Goal: Task Accomplishment & Management: Use online tool/utility

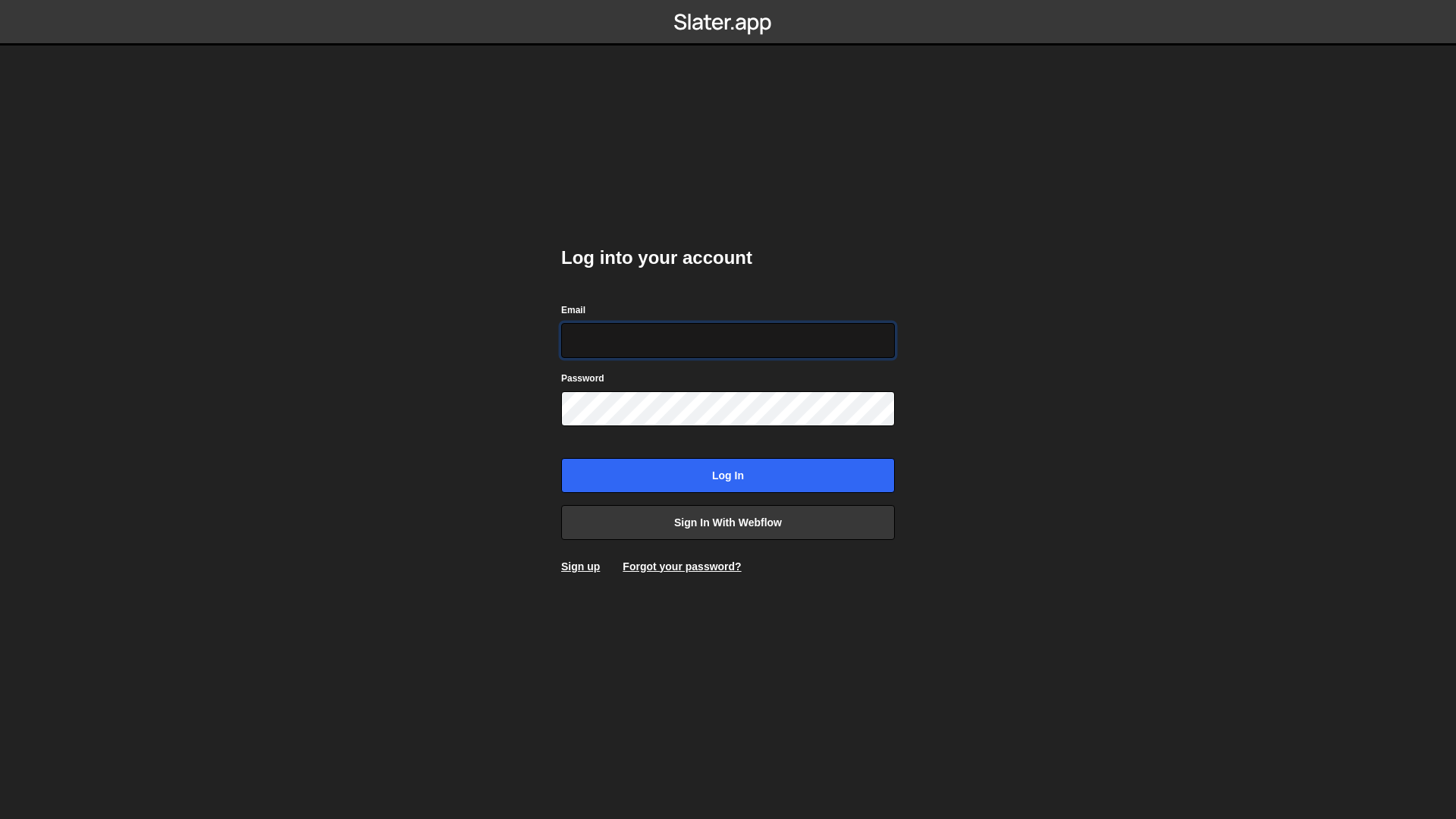
type input "frances@edgarallan.com"
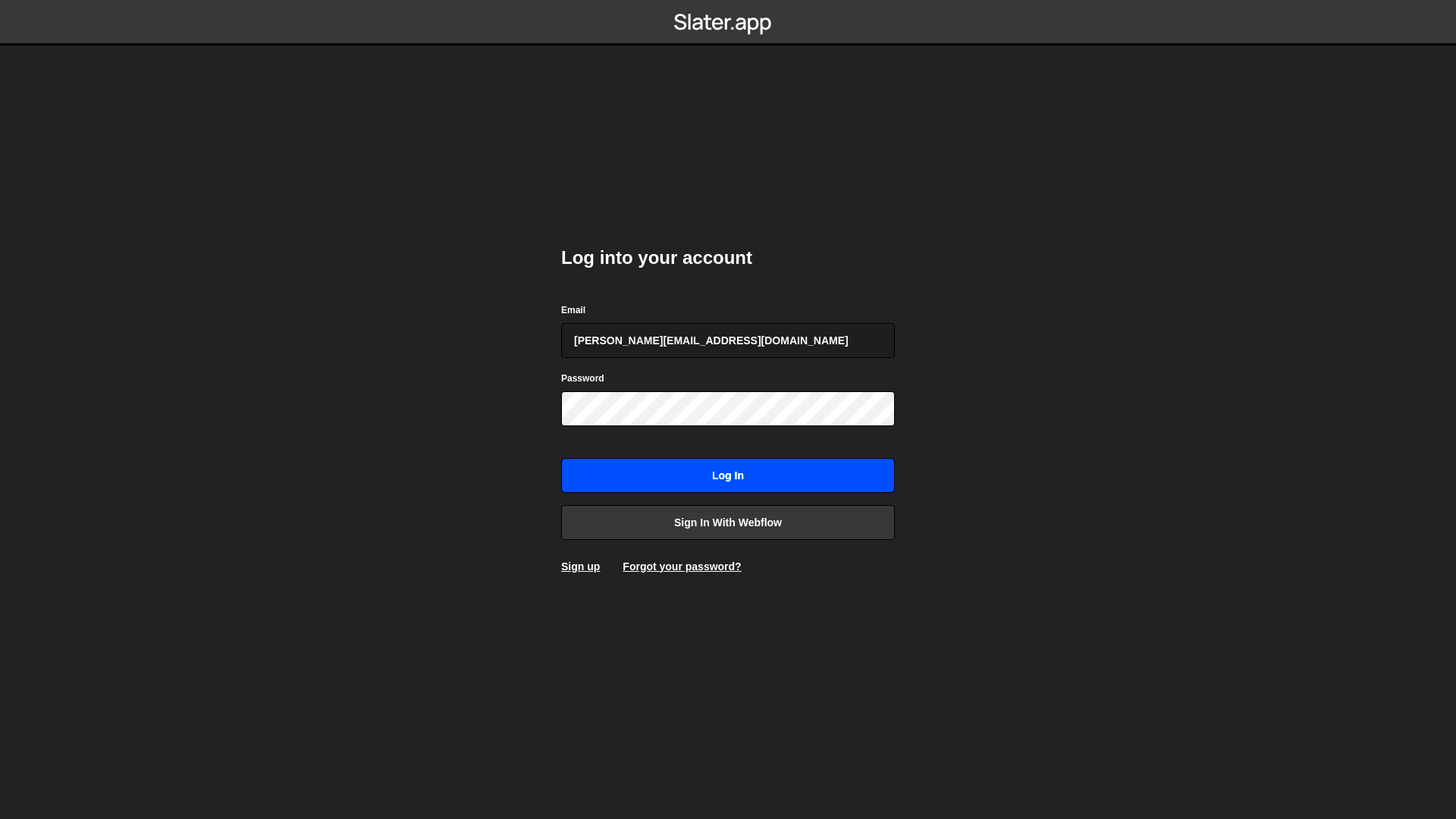
click at [701, 465] on input "Log in" at bounding box center [728, 475] width 333 height 35
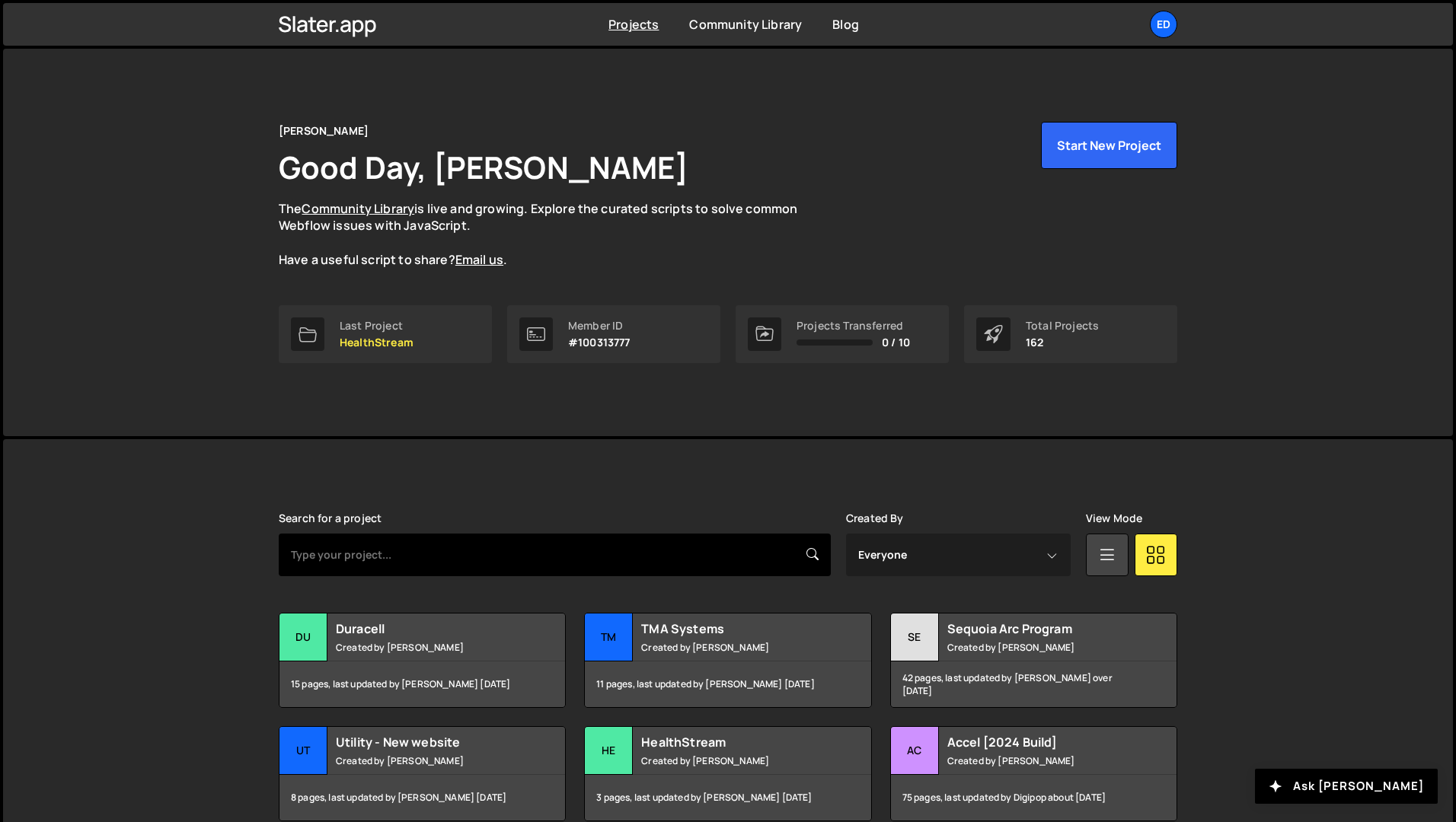
click at [400, 553] on input "text" at bounding box center [554, 555] width 552 height 43
type input "vastian"
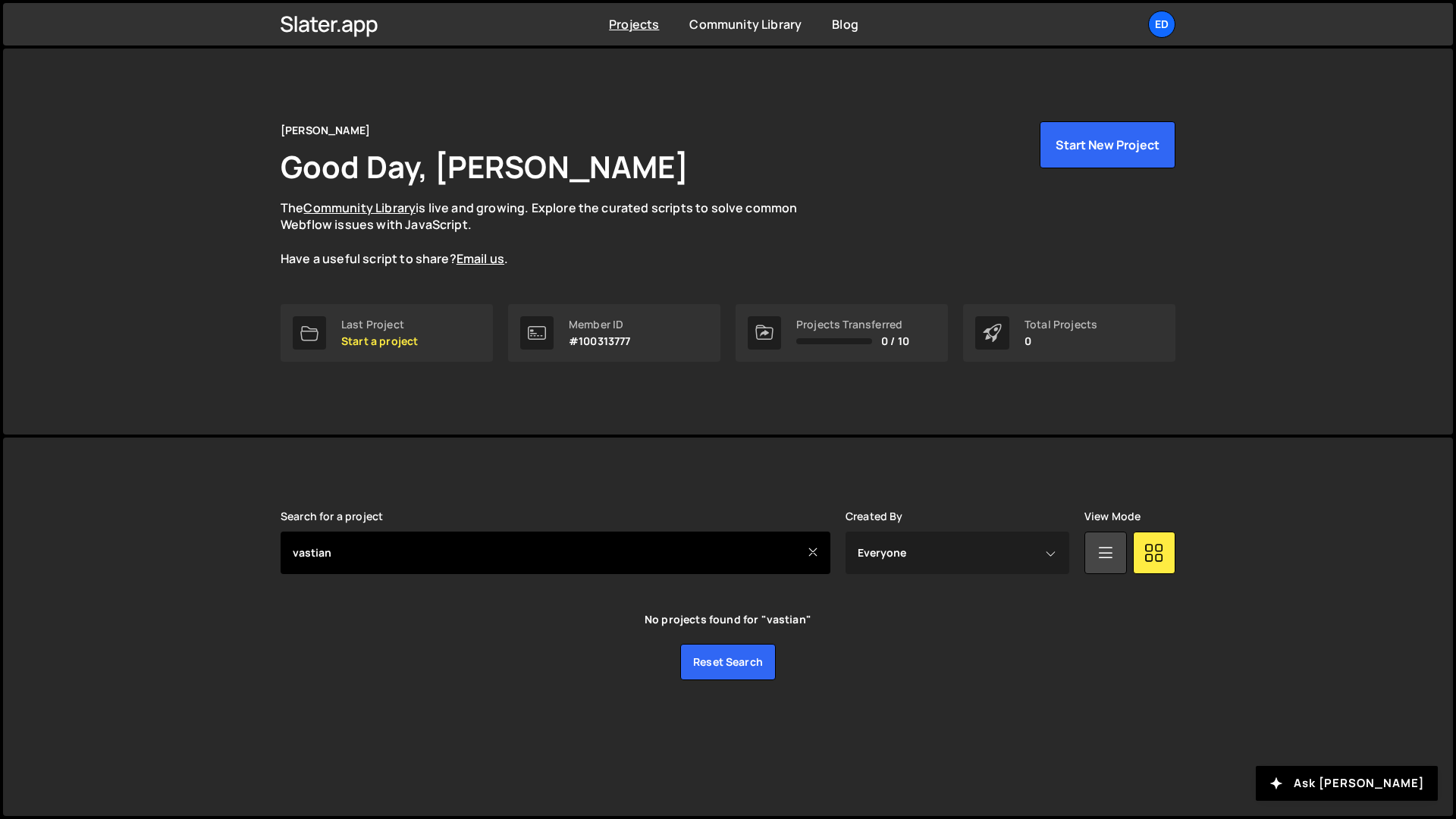
click at [399, 550] on input "vastian" at bounding box center [554, 553] width 549 height 42
type input "media"
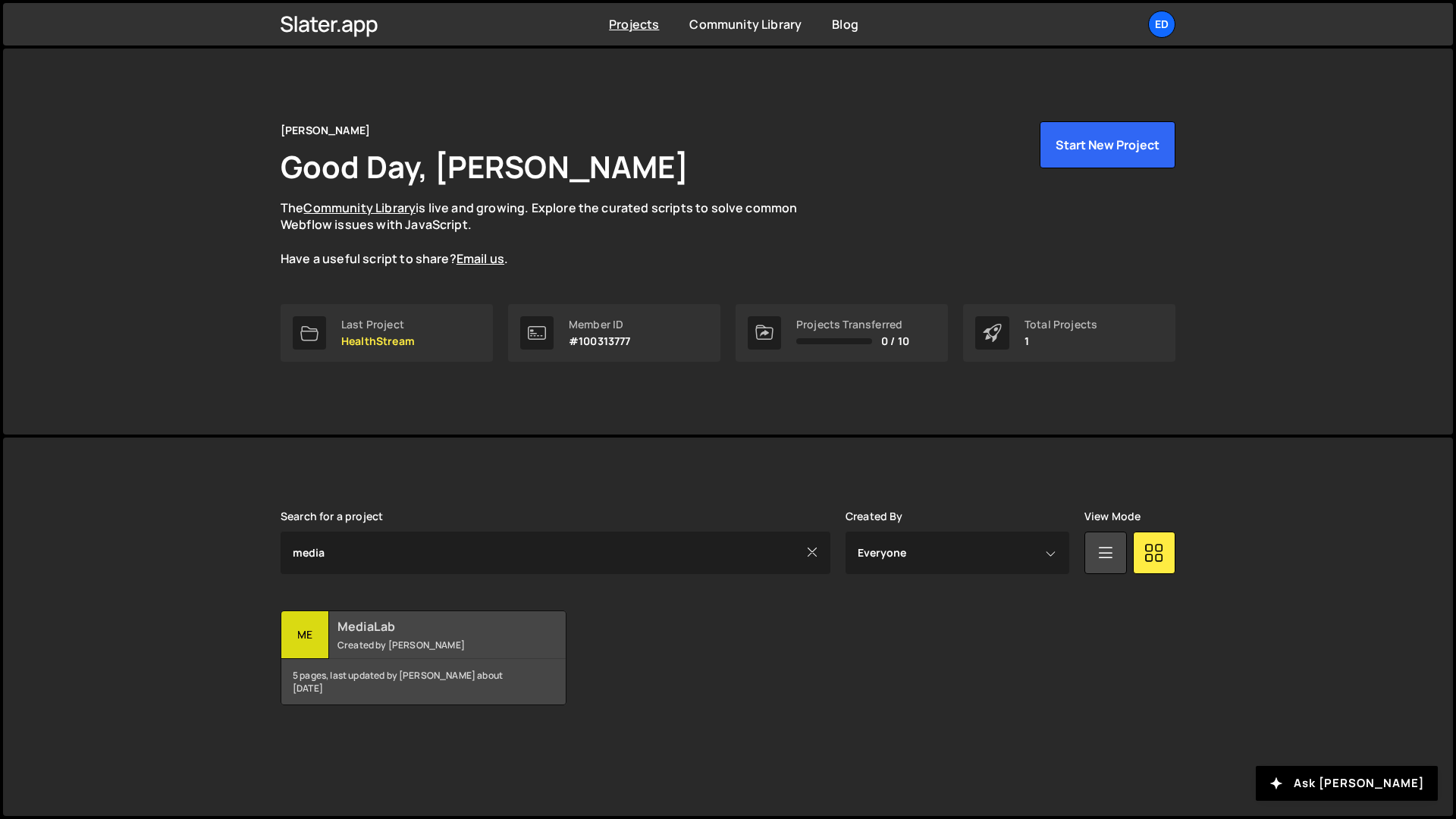
click at [384, 659] on div "5 pages, last updated by Berno Mare about 1 year ago" at bounding box center [423, 682] width 284 height 45
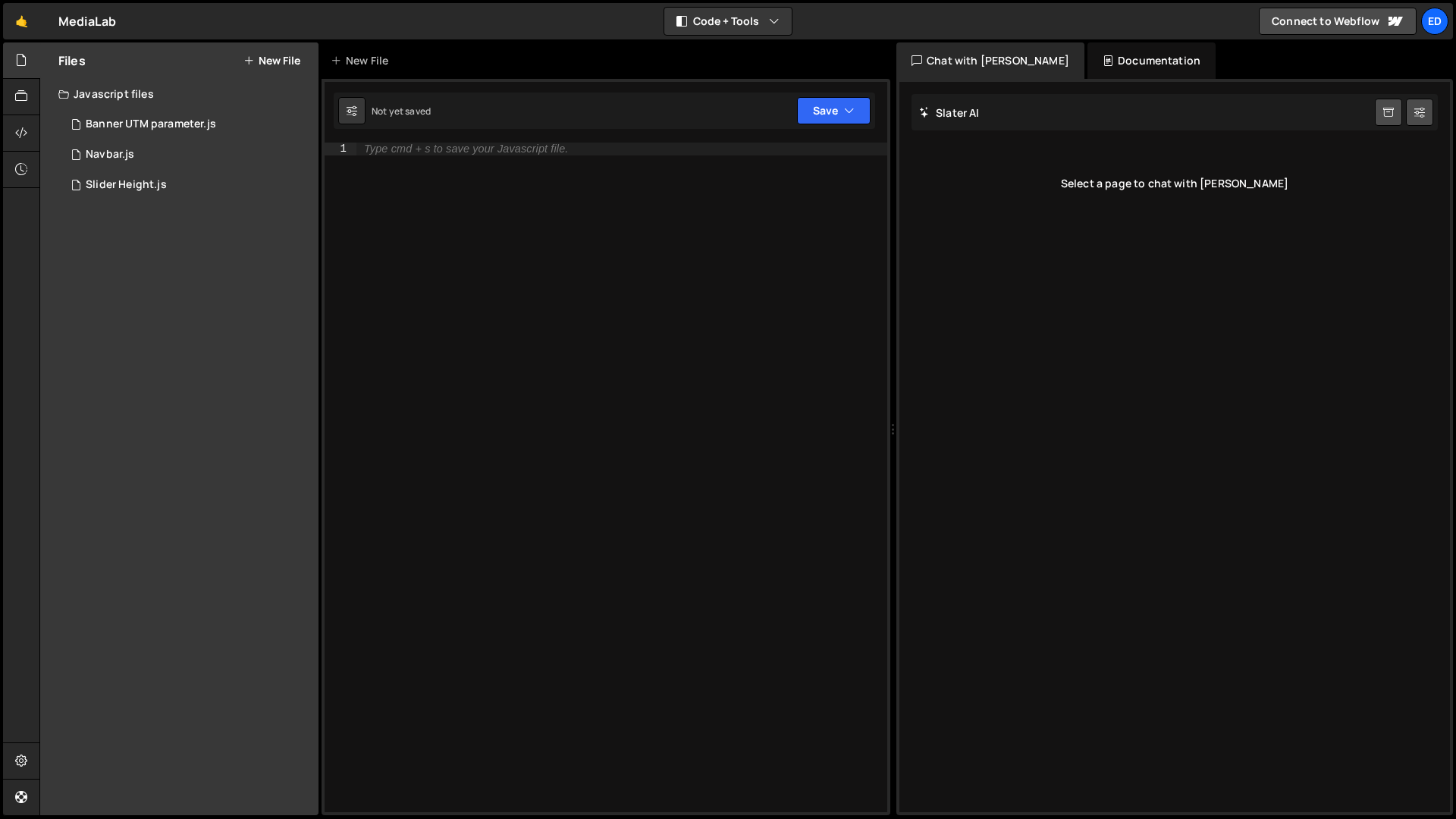
click at [391, 154] on div "Type cmd + s to save your Javascript file." at bounding box center [466, 149] width 204 height 12
click at [153, 153] on div "0 Navbar.js 0" at bounding box center [188, 154] width 260 height 31
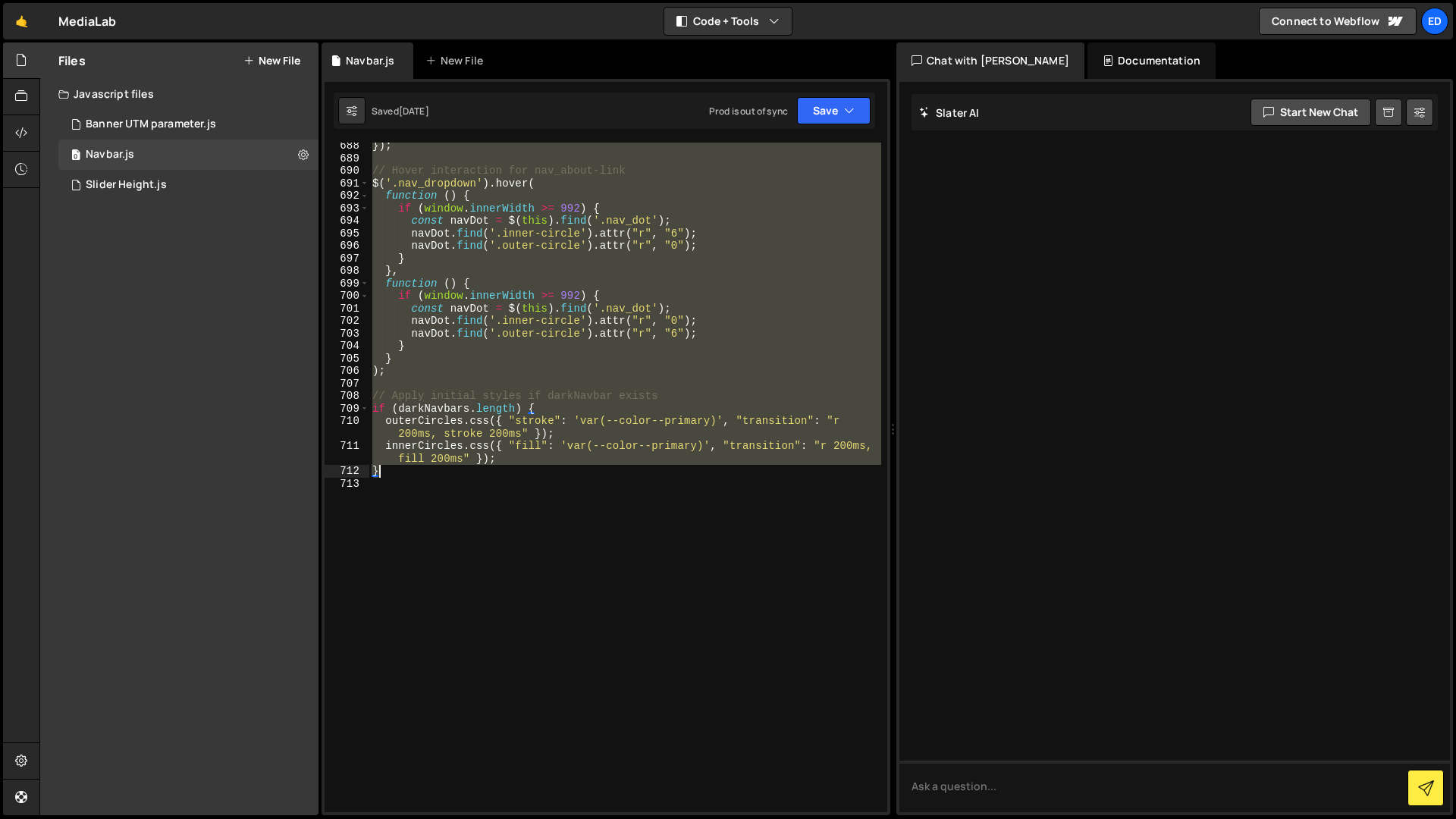
scroll to position [9492, 0]
drag, startPoint x: 372, startPoint y: 403, endPoint x: 510, endPoint y: 483, distance: 159.5
click at [510, 483] on div "}) ; // Hover interaction for nav_about-link $ ( '.nav_dropdown' ) . hover ( fu…" at bounding box center [624, 486] width 512 height 695
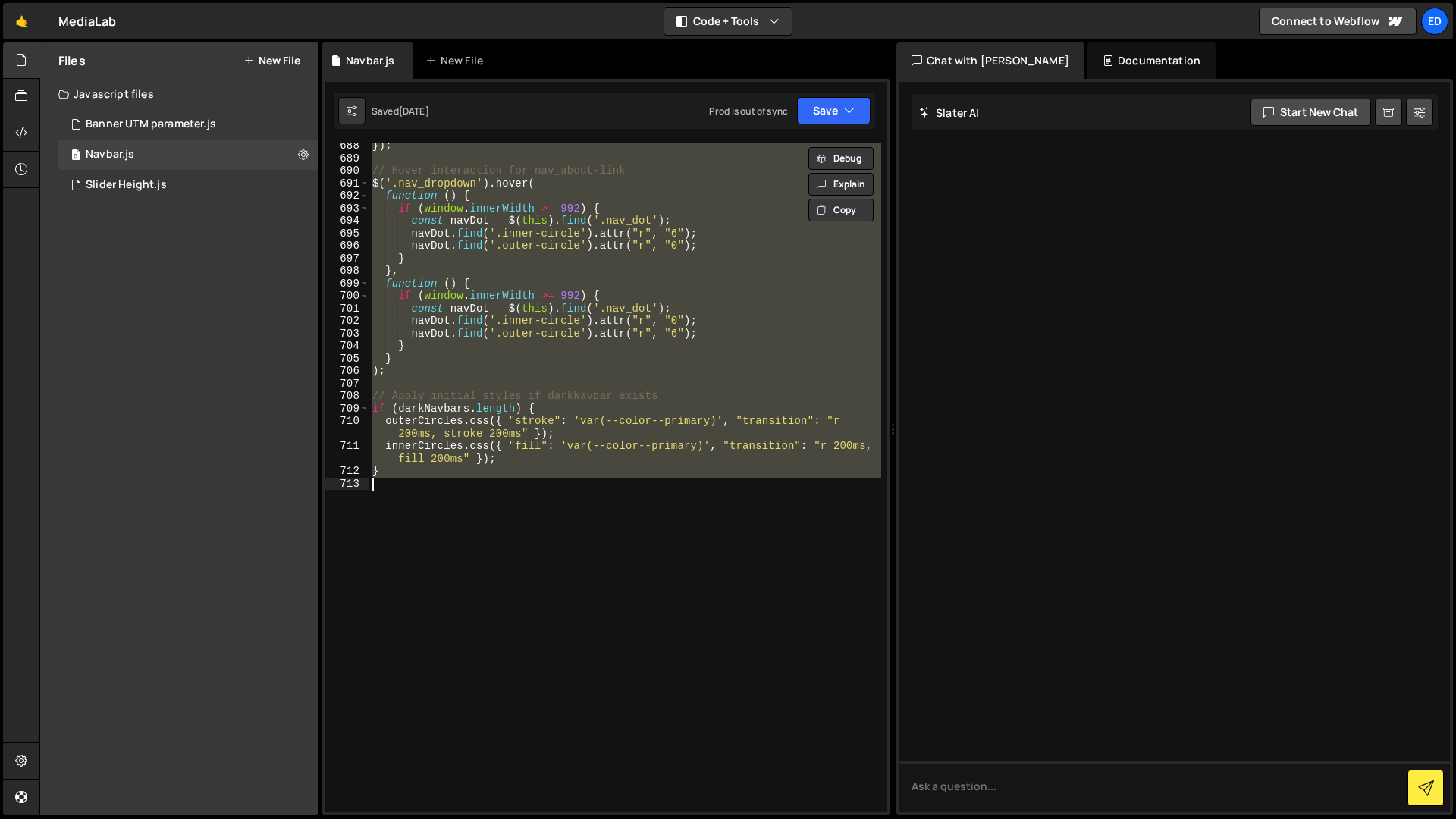
click at [465, 471] on div "}) ; // Hover interaction for nav_about-link $ ( '.nav_dropdown' ) . hover ( fu…" at bounding box center [624, 478] width 512 height 670
type textarea "}"
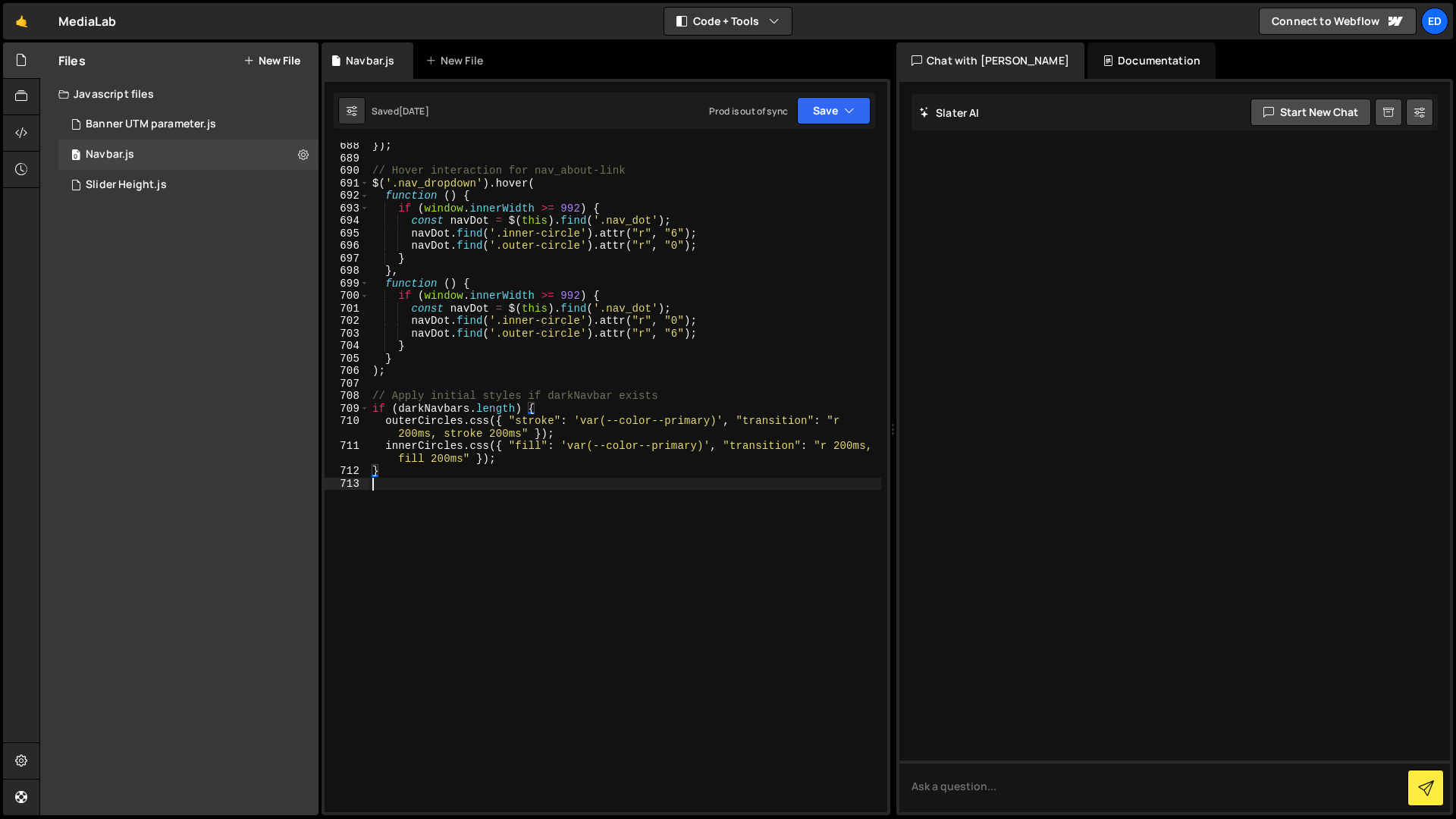
click at [456, 518] on div "}) ; // Hover interaction for nav_about-link $ ( '.nav_dropdown' ) . hover ( fu…" at bounding box center [624, 486] width 512 height 695
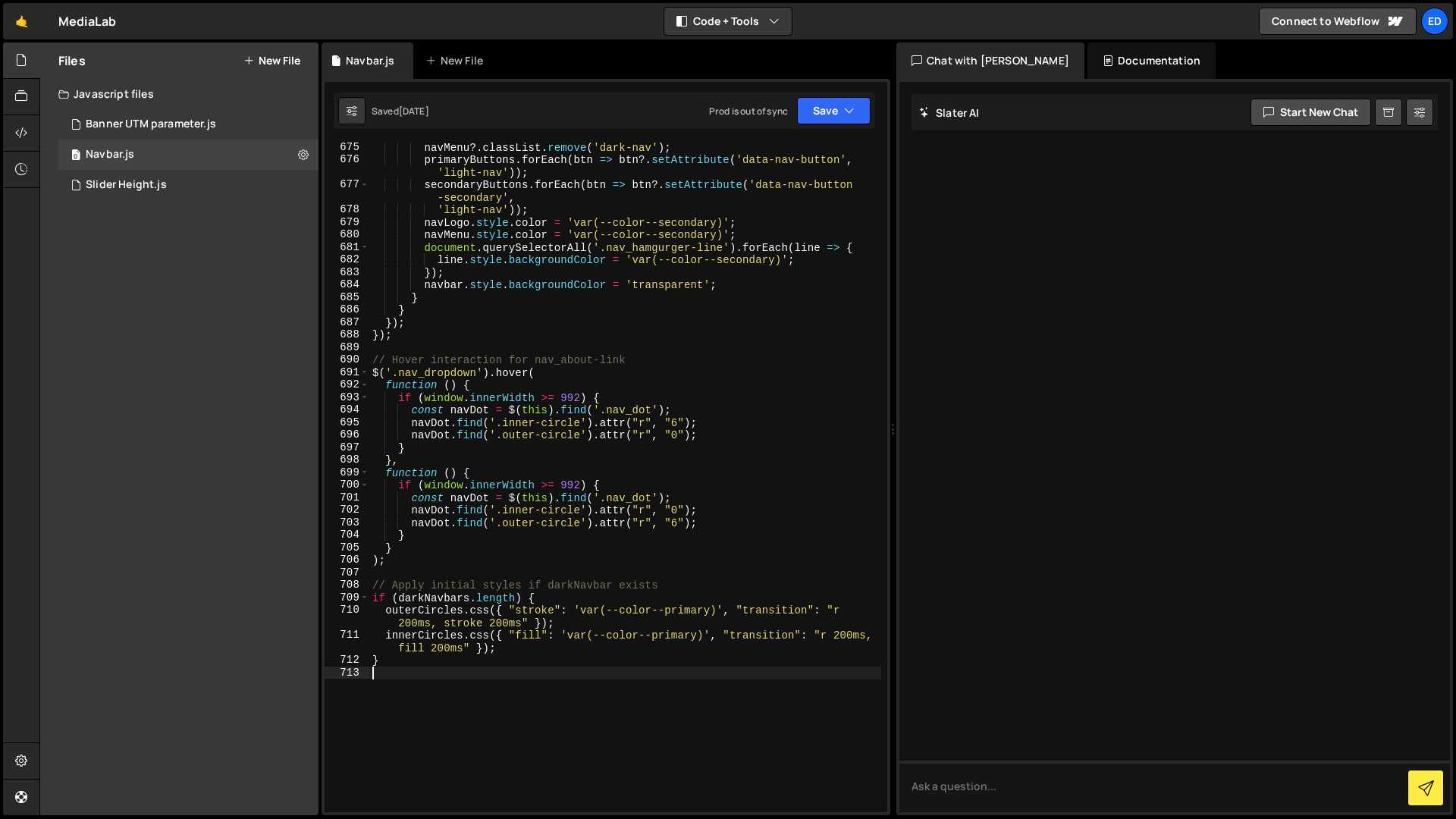
scroll to position [9302, 0]
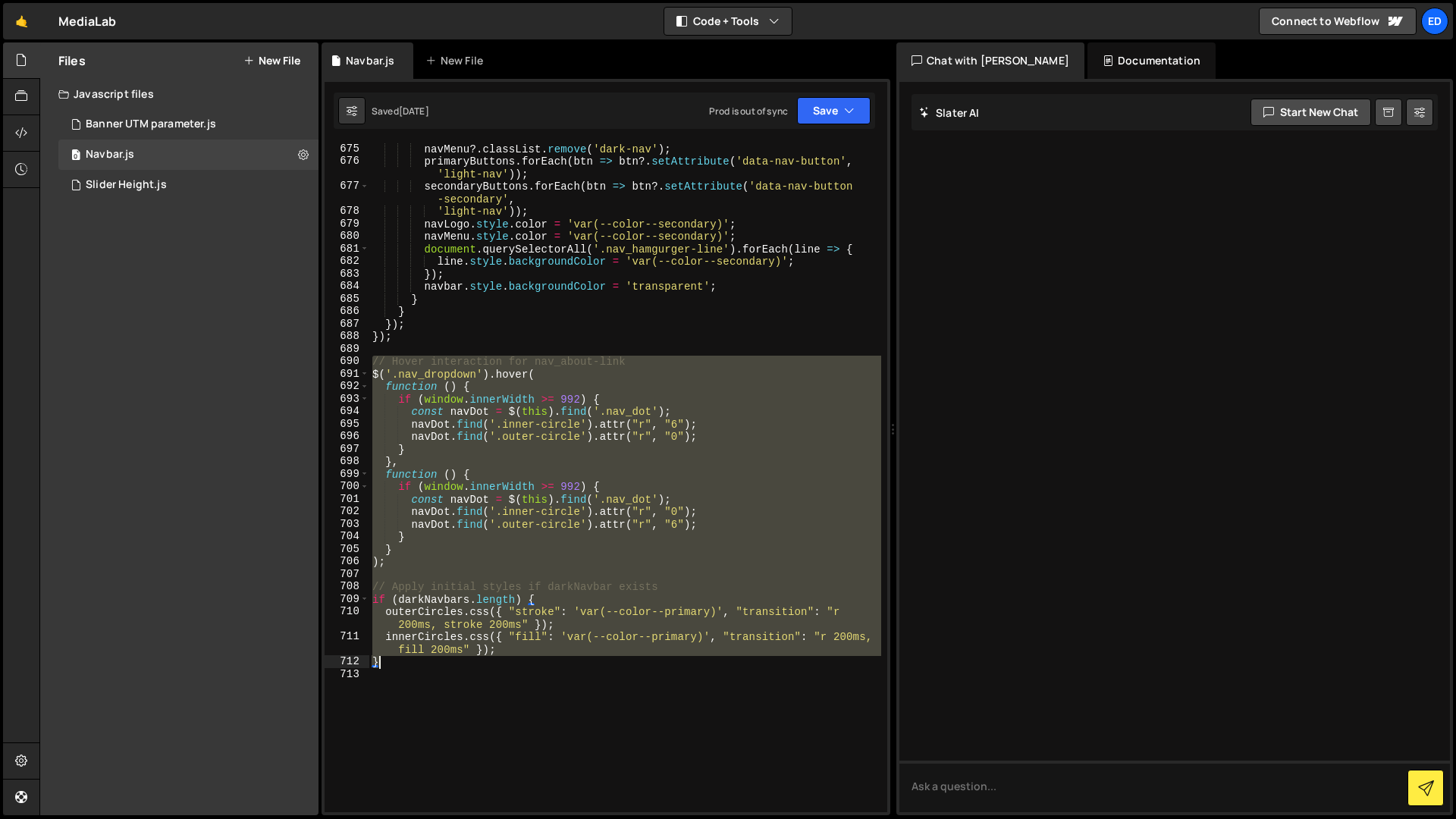
drag, startPoint x: 372, startPoint y: 357, endPoint x: 552, endPoint y: 667, distance: 358.5
click at [552, 667] on div "navMenu ?. classList . remove ( 'dark-nav' ) ; primaryButtons . forEach ( btn =…" at bounding box center [624, 490] width 512 height 695
click at [624, 330] on div "navMenu ?. classList . remove ( 'dark-nav' ) ; primaryButtons . forEach ( btn =…" at bounding box center [624, 490] width 512 height 695
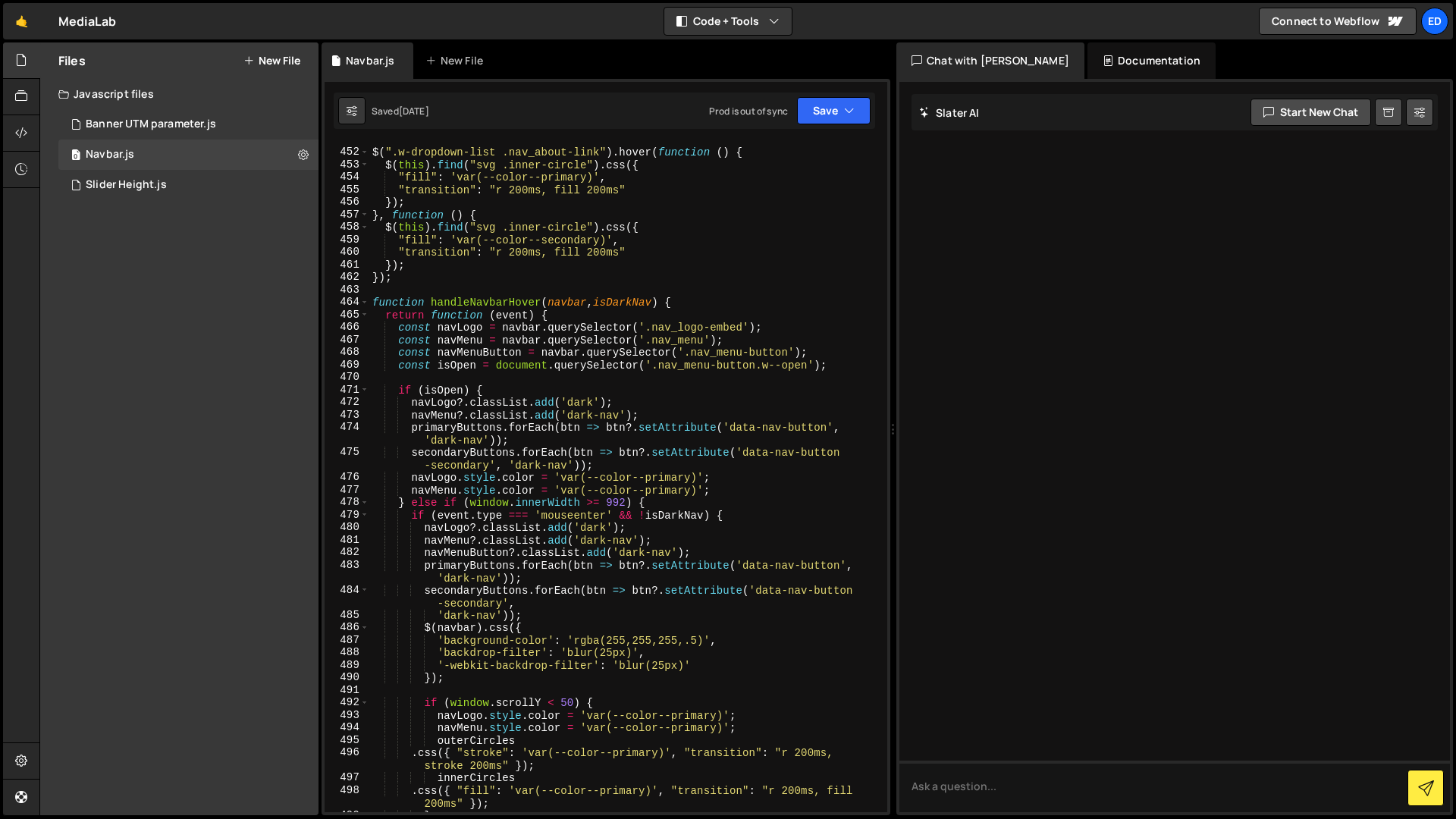
scroll to position [6055, 0]
click at [852, 107] on icon "button" at bounding box center [849, 111] width 11 height 15
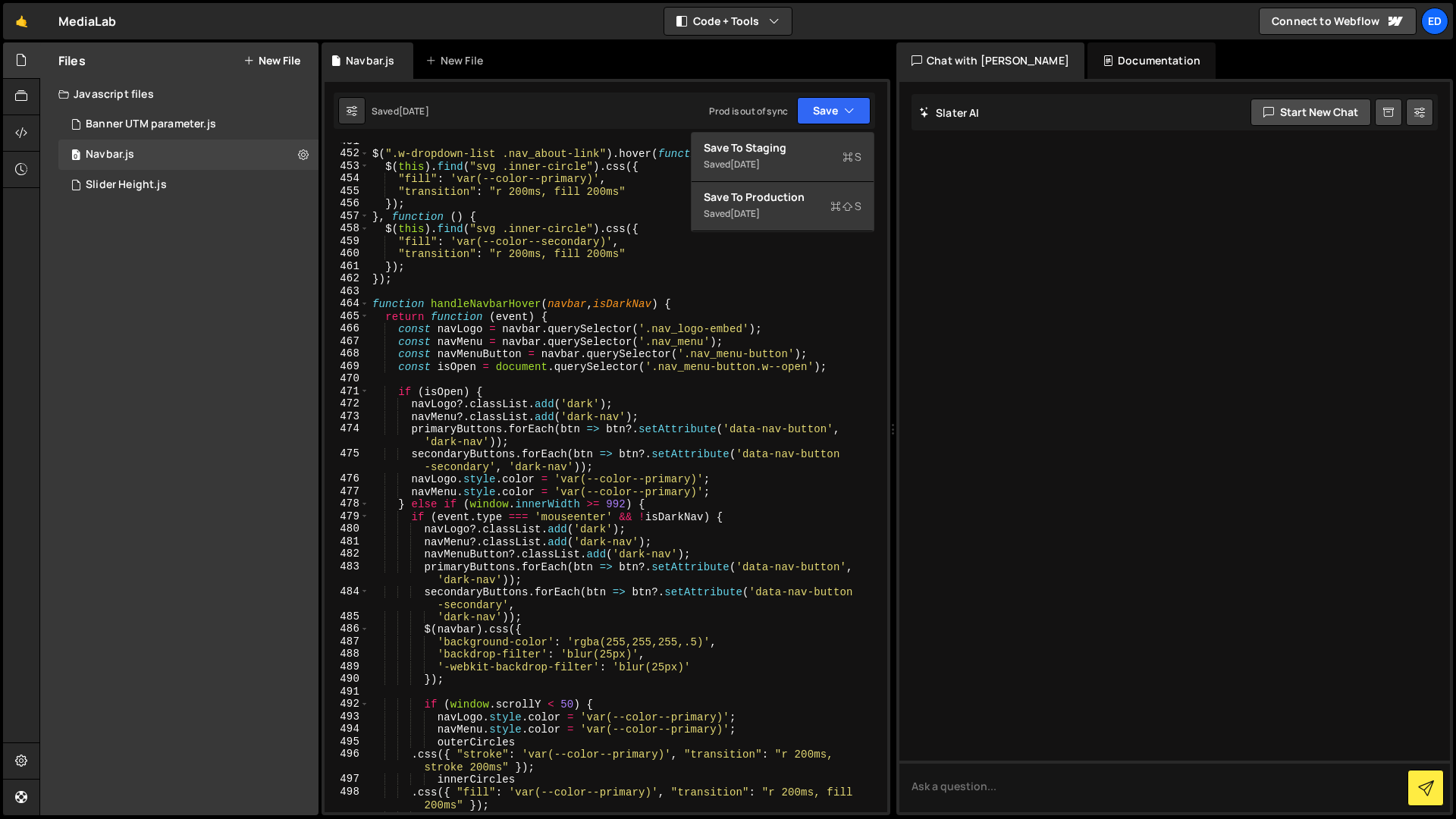
click at [699, 307] on div "$ ( ".w-dropdown-list .nav_about-link" ) . hover ( function ( ) { $ ( this ) . …" at bounding box center [624, 483] width 512 height 695
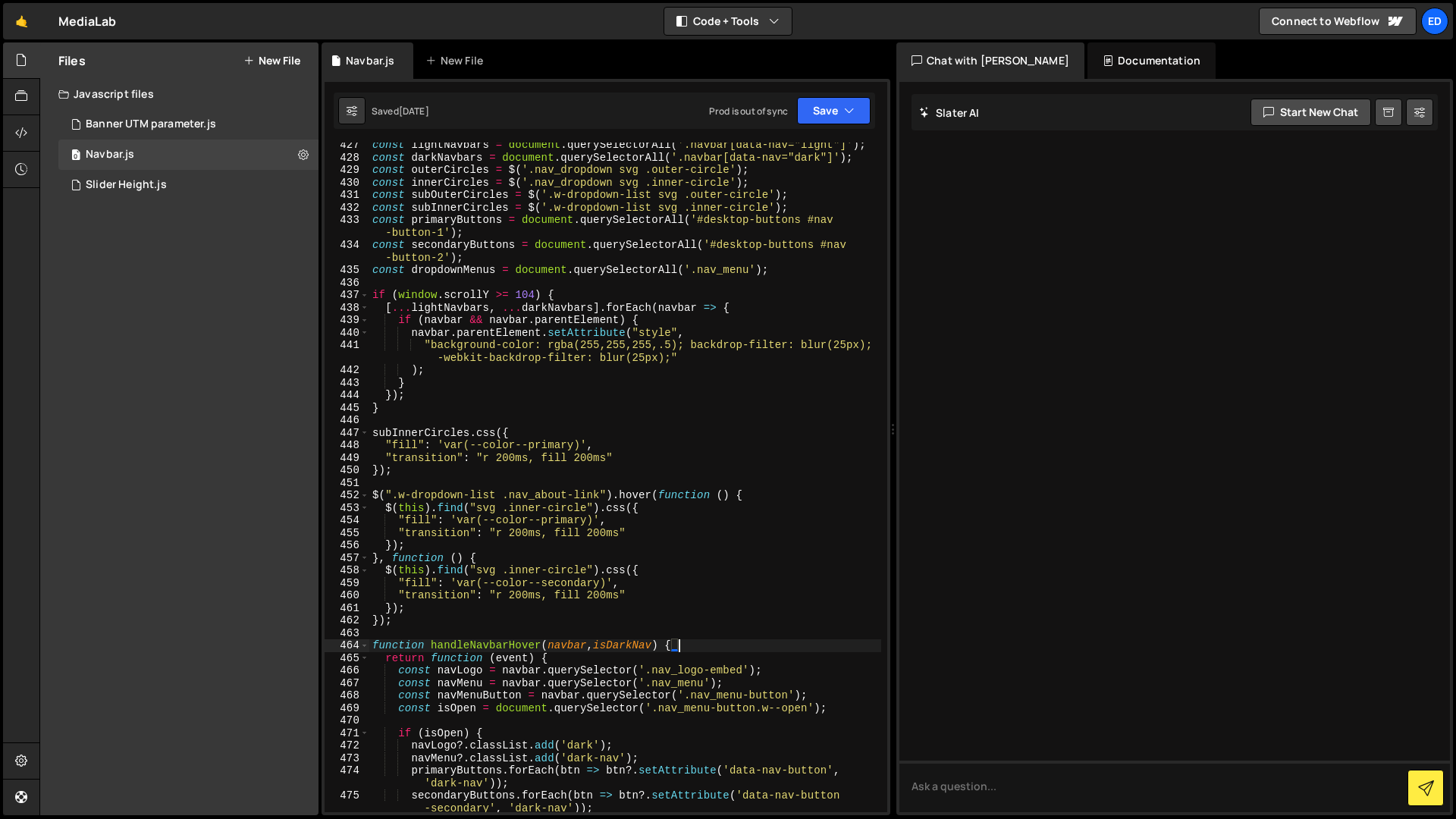
scroll to position [5711, 0]
click at [848, 113] on icon "button" at bounding box center [849, 111] width 11 height 15
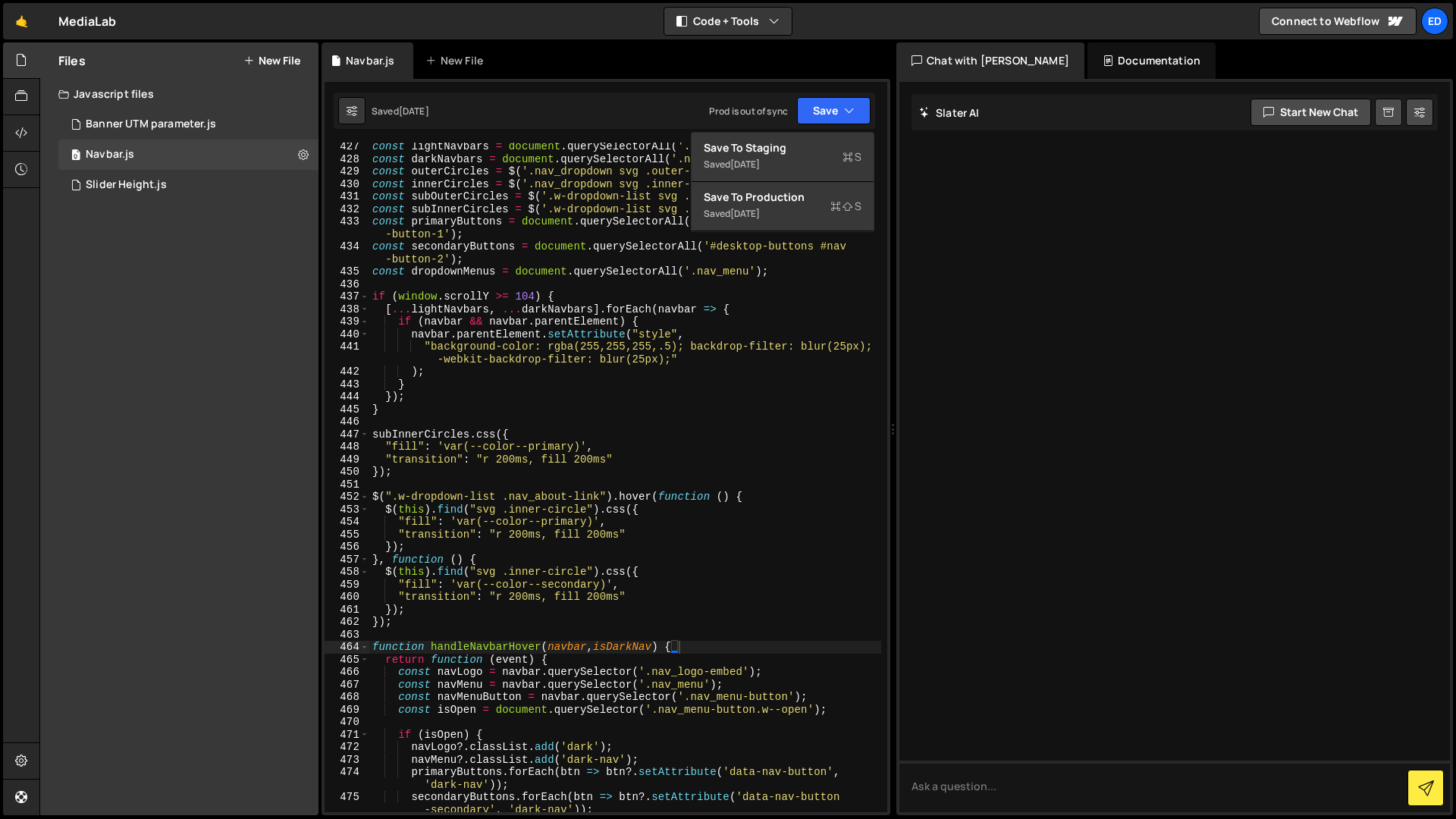
type textarea ""background-color: rgba(255,255,255,.5); backdrop-filter: blur(25px); -webkit-b…"
click at [678, 363] on div "const lightNavbars = document . querySelectorAll ( '.navbar[data-nav="light"]' …" at bounding box center [624, 487] width 512 height 695
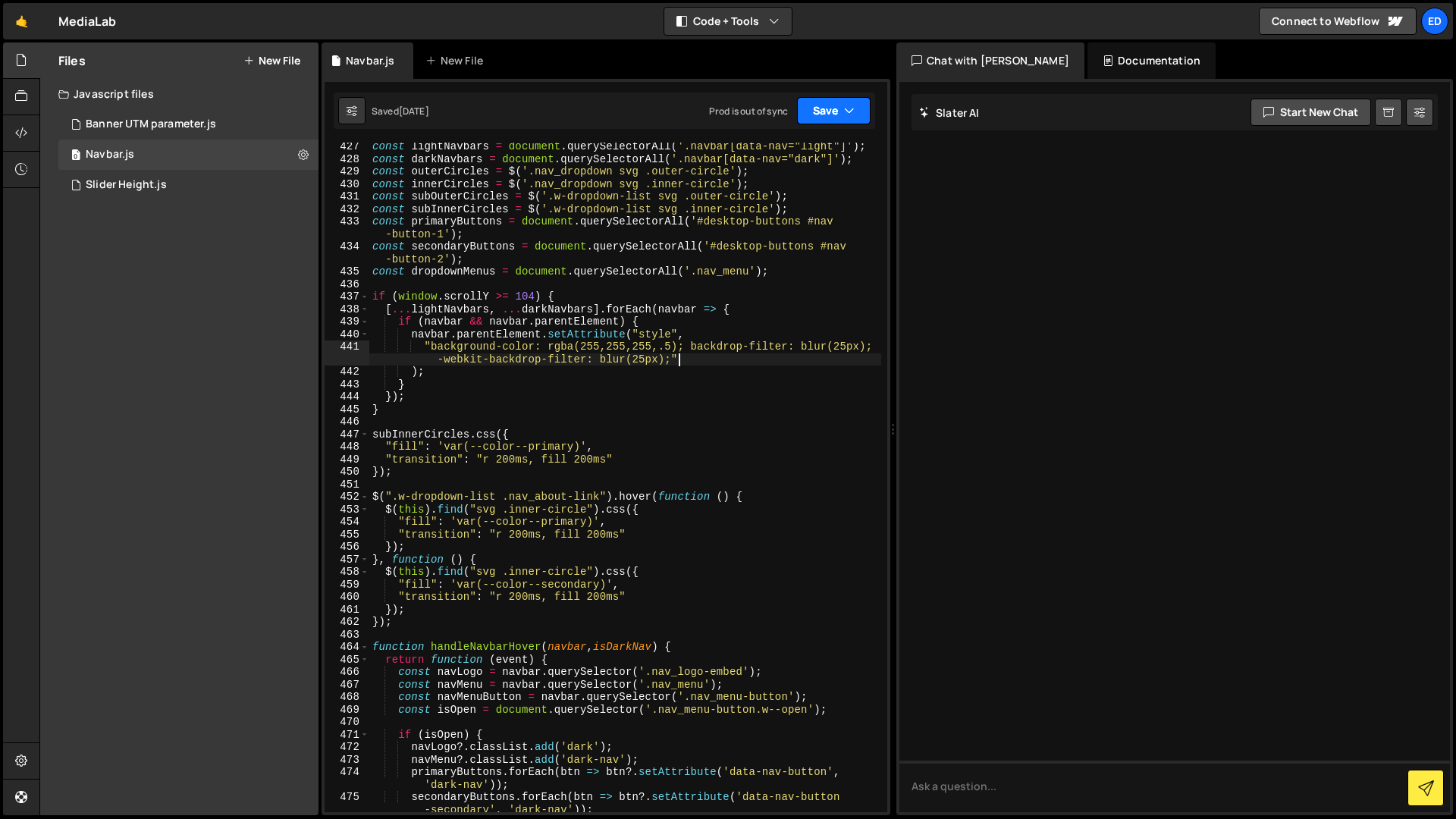
click at [830, 123] on button "Save" at bounding box center [834, 111] width 74 height 28
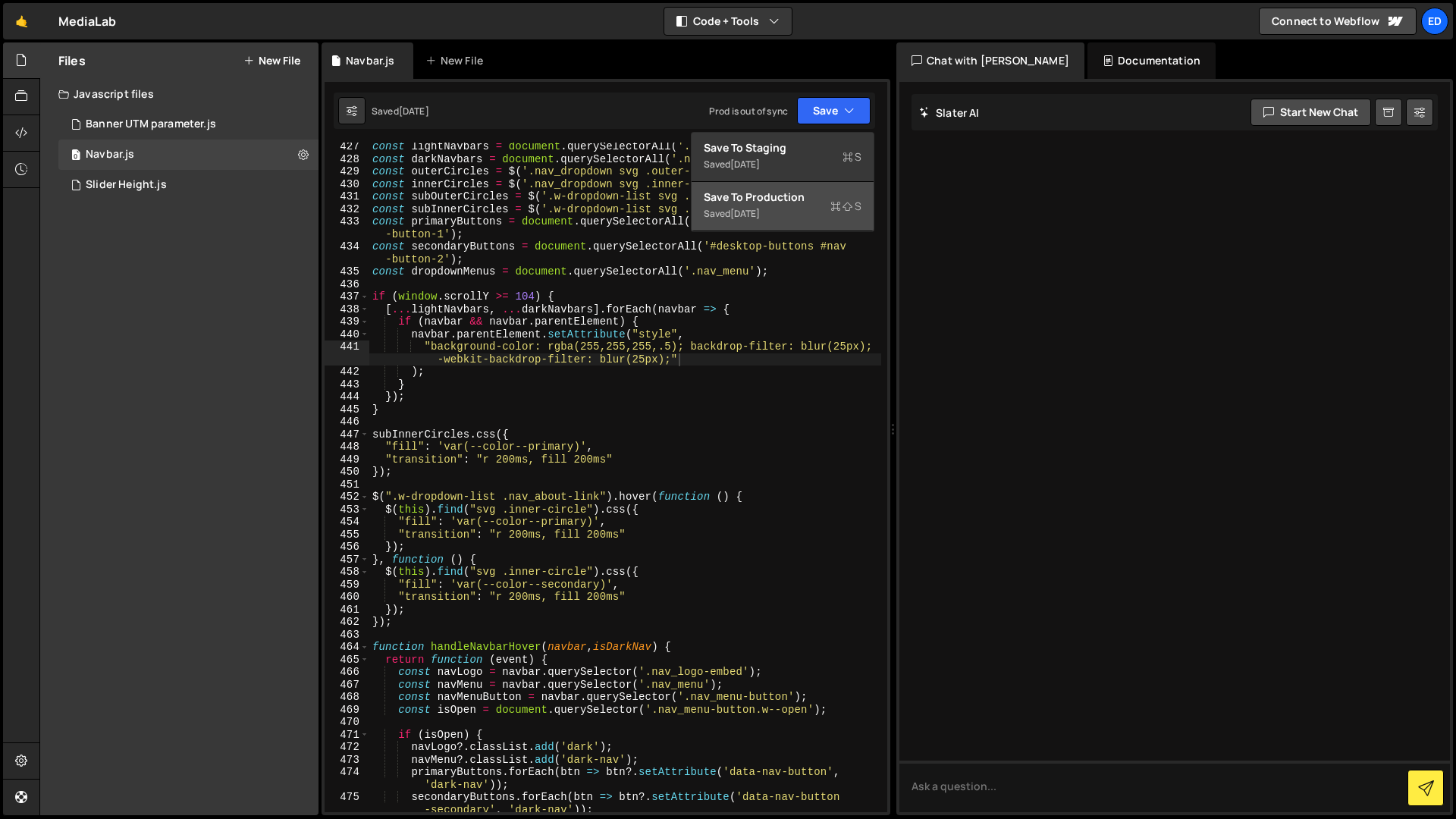
click at [809, 202] on div "Save to Production S" at bounding box center [783, 196] width 158 height 15
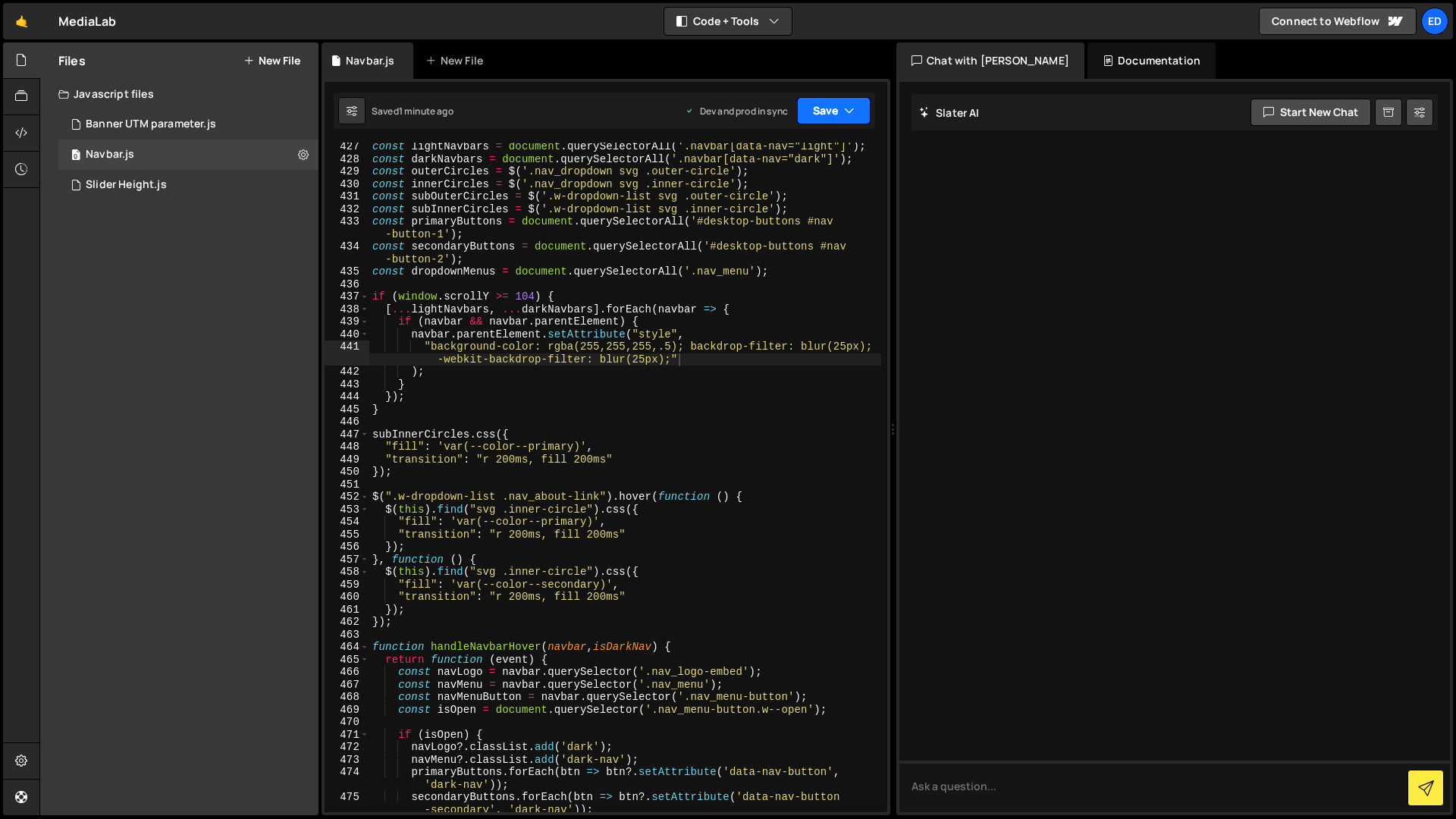
click at [826, 112] on button "Save" at bounding box center [834, 111] width 74 height 28
